Goal: Navigation & Orientation: Find specific page/section

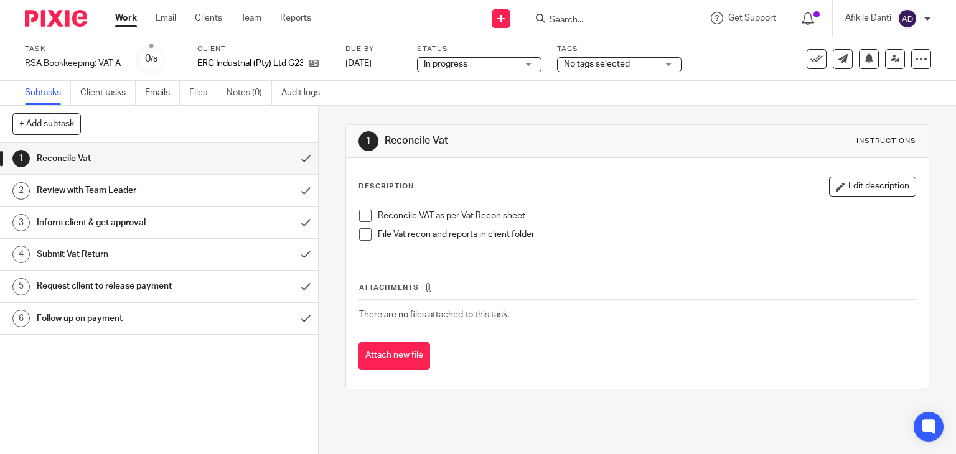
click at [128, 22] on link "Work" at bounding box center [126, 18] width 22 height 12
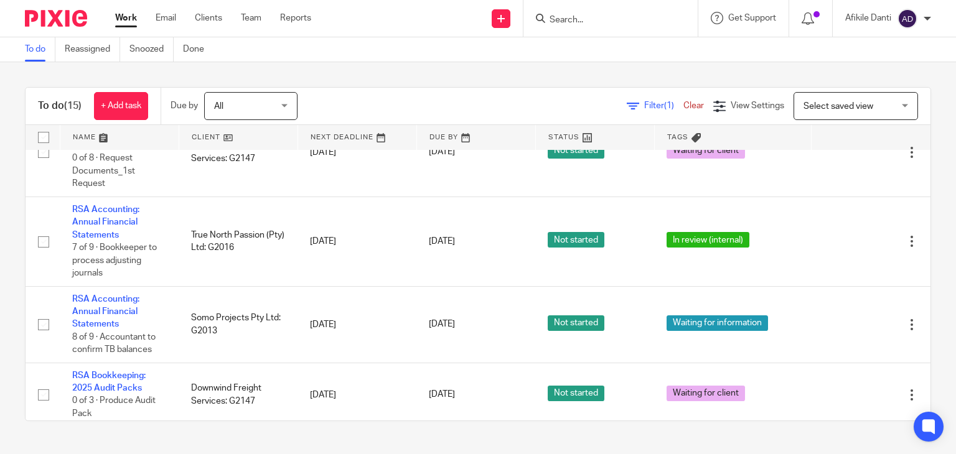
scroll to position [711, 0]
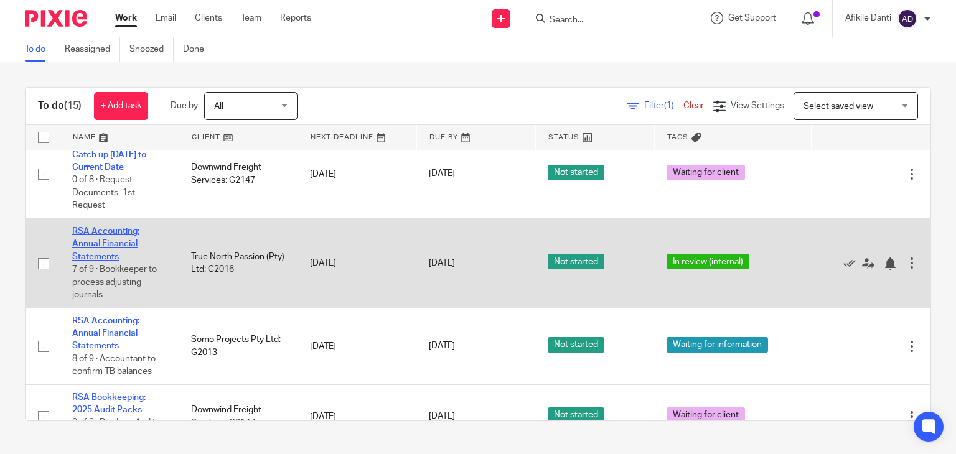
click at [119, 261] on link "RSA Accounting: Annual Financial Statements" at bounding box center [105, 244] width 67 height 34
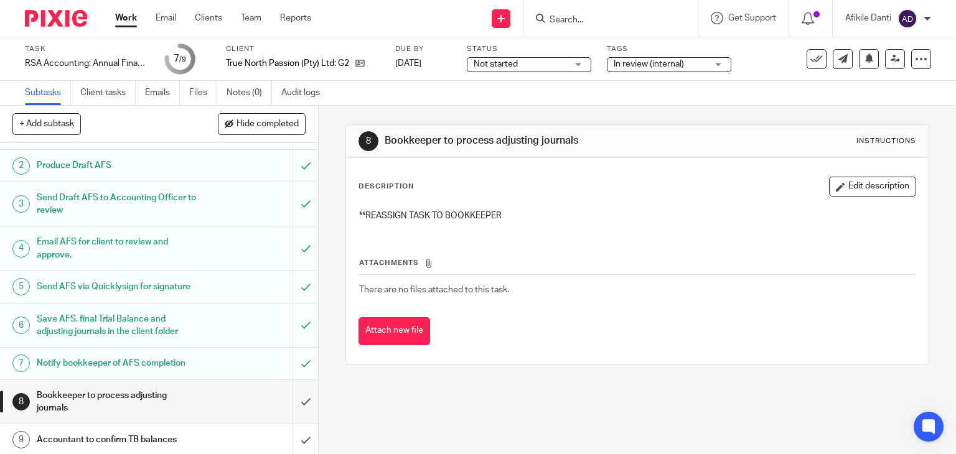
scroll to position [39, 0]
